Goal: Transaction & Acquisition: Book appointment/travel/reservation

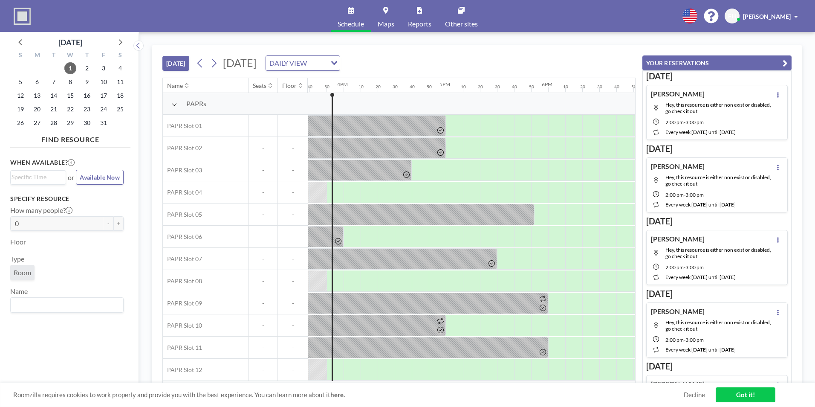
scroll to position [0, 1602]
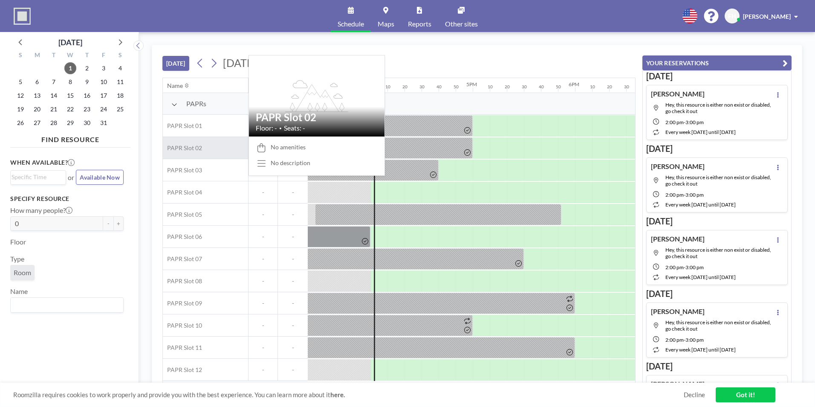
scroll to position [0, 1619]
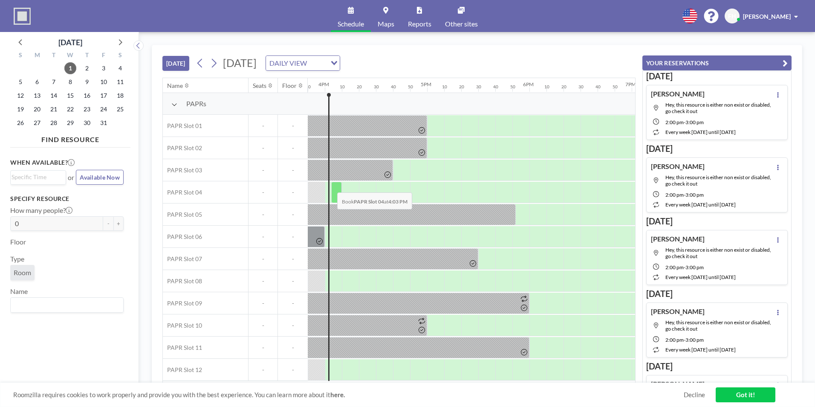
click at [330, 186] on div at bounding box center [333, 192] width 17 height 21
click at [335, 195] on div at bounding box center [336, 192] width 11 height 21
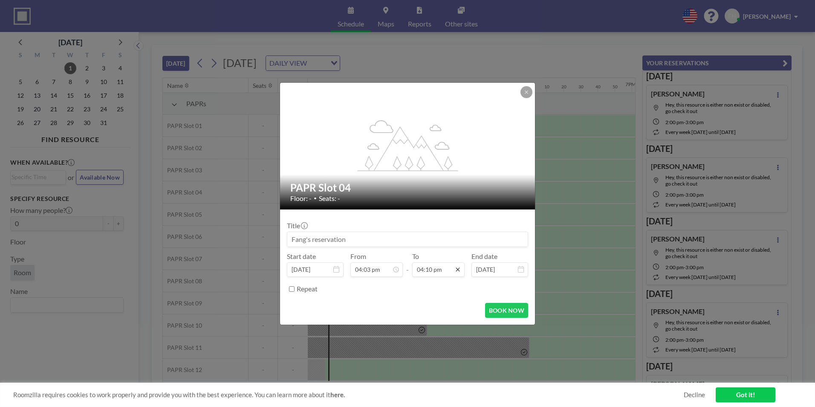
scroll to position [1471, 0]
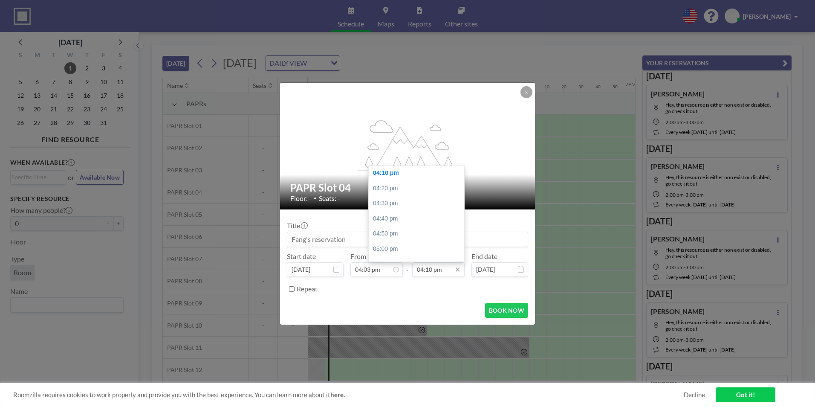
click at [441, 268] on input "04:10 pm" at bounding box center [438, 269] width 52 height 14
click at [390, 202] on div "04:30 pm" at bounding box center [419, 203] width 100 height 15
type input "04:30 pm"
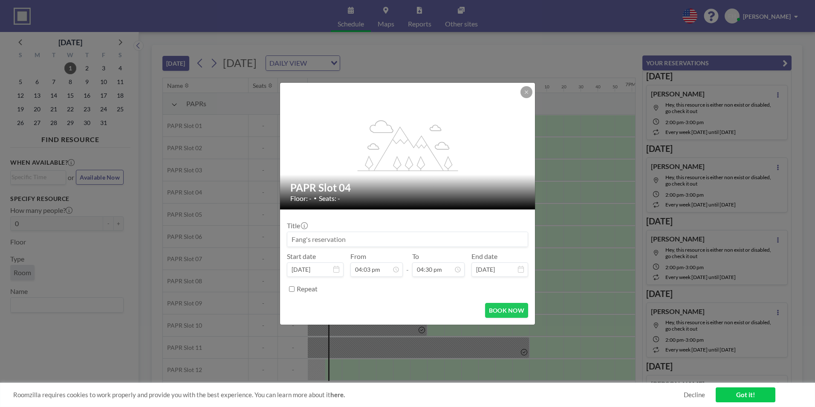
scroll to position [1502, 0]
click at [506, 309] on button "BOOK NOW" at bounding box center [506, 310] width 43 height 15
